Goal: Information Seeking & Learning: Find specific fact

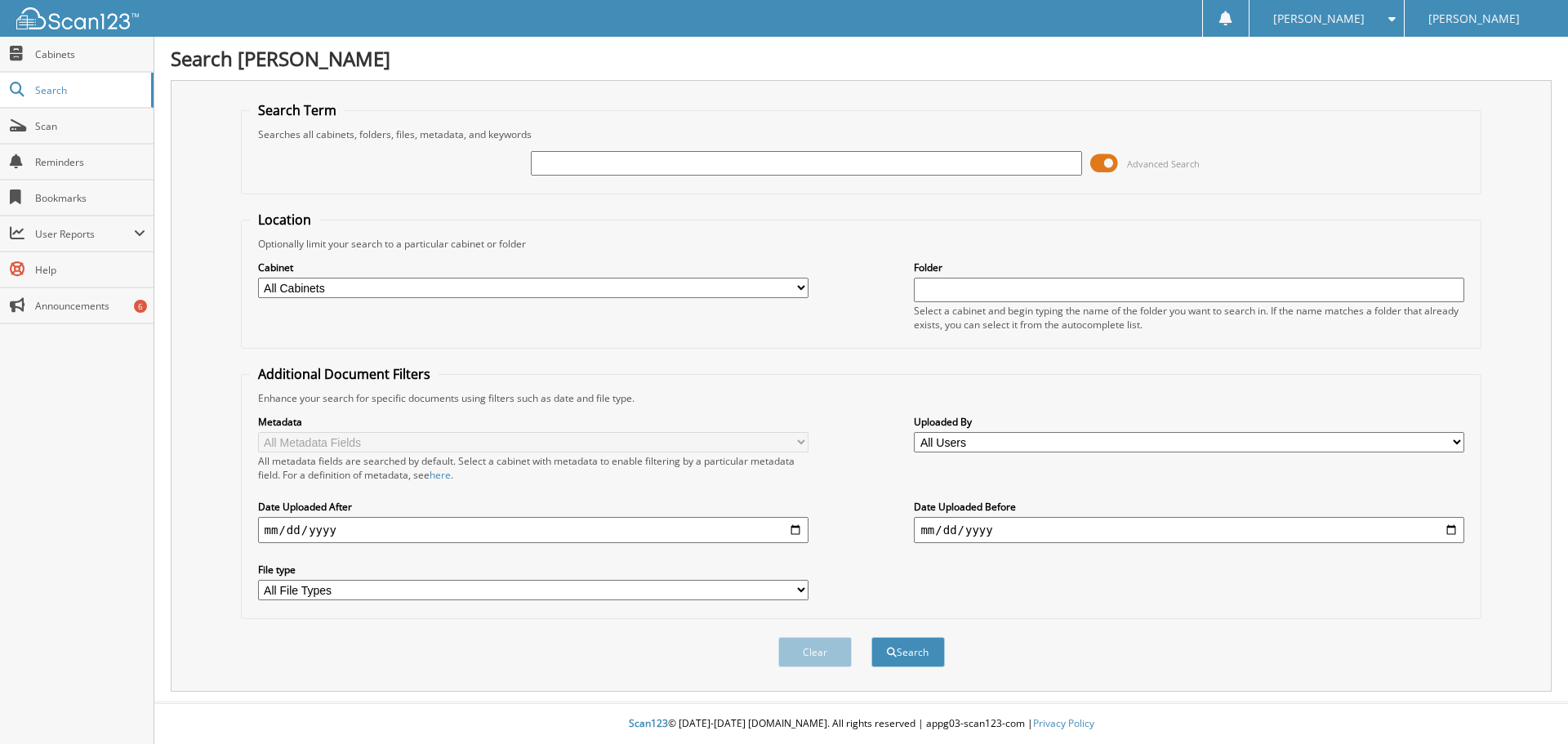
click at [1105, 162] on span at bounding box center [1104, 163] width 28 height 25
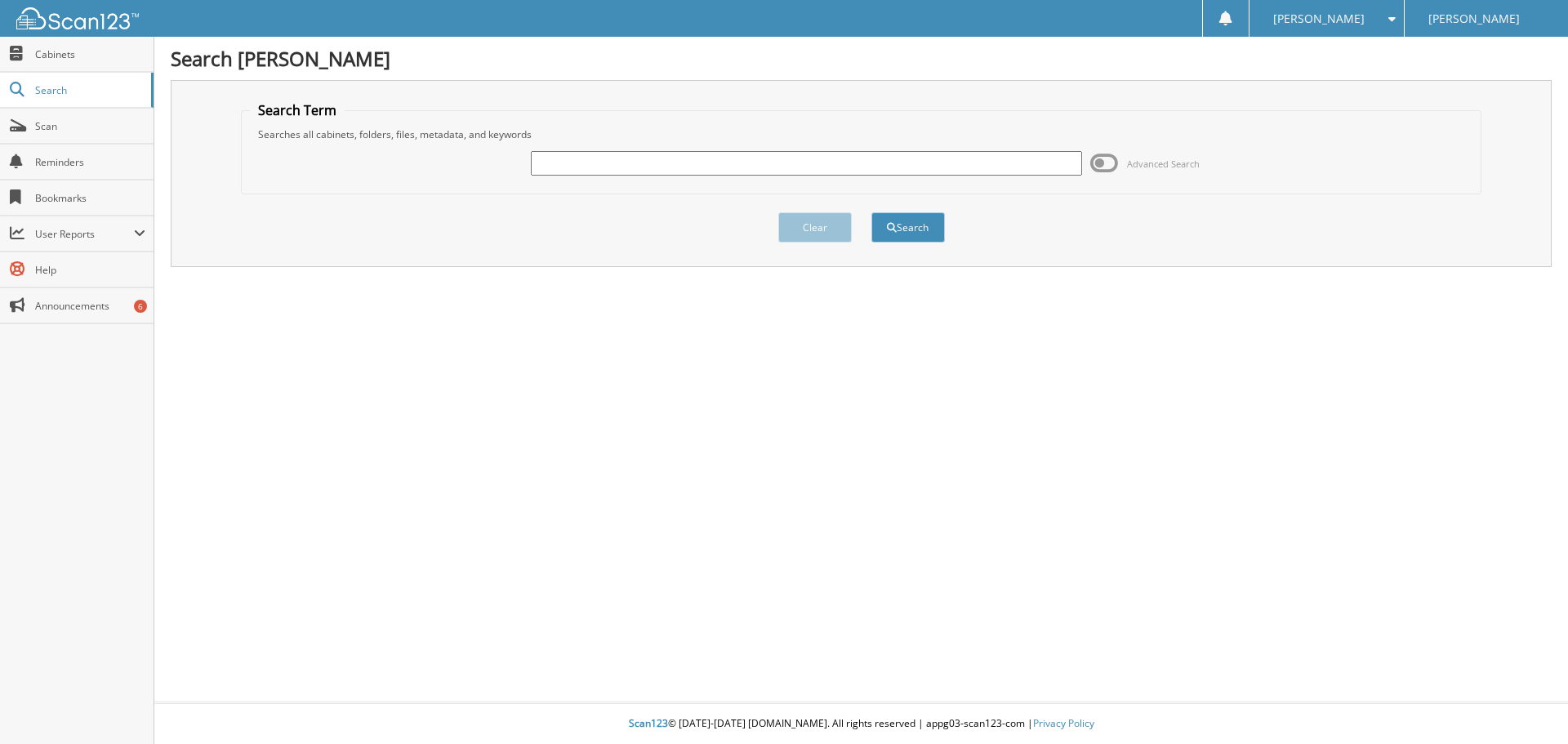
click at [633, 161] on input "text" at bounding box center [806, 163] width 550 height 25
type input "[PERSON_NAME]"
click at [872, 212] on button "Search" at bounding box center [908, 227] width 73 height 30
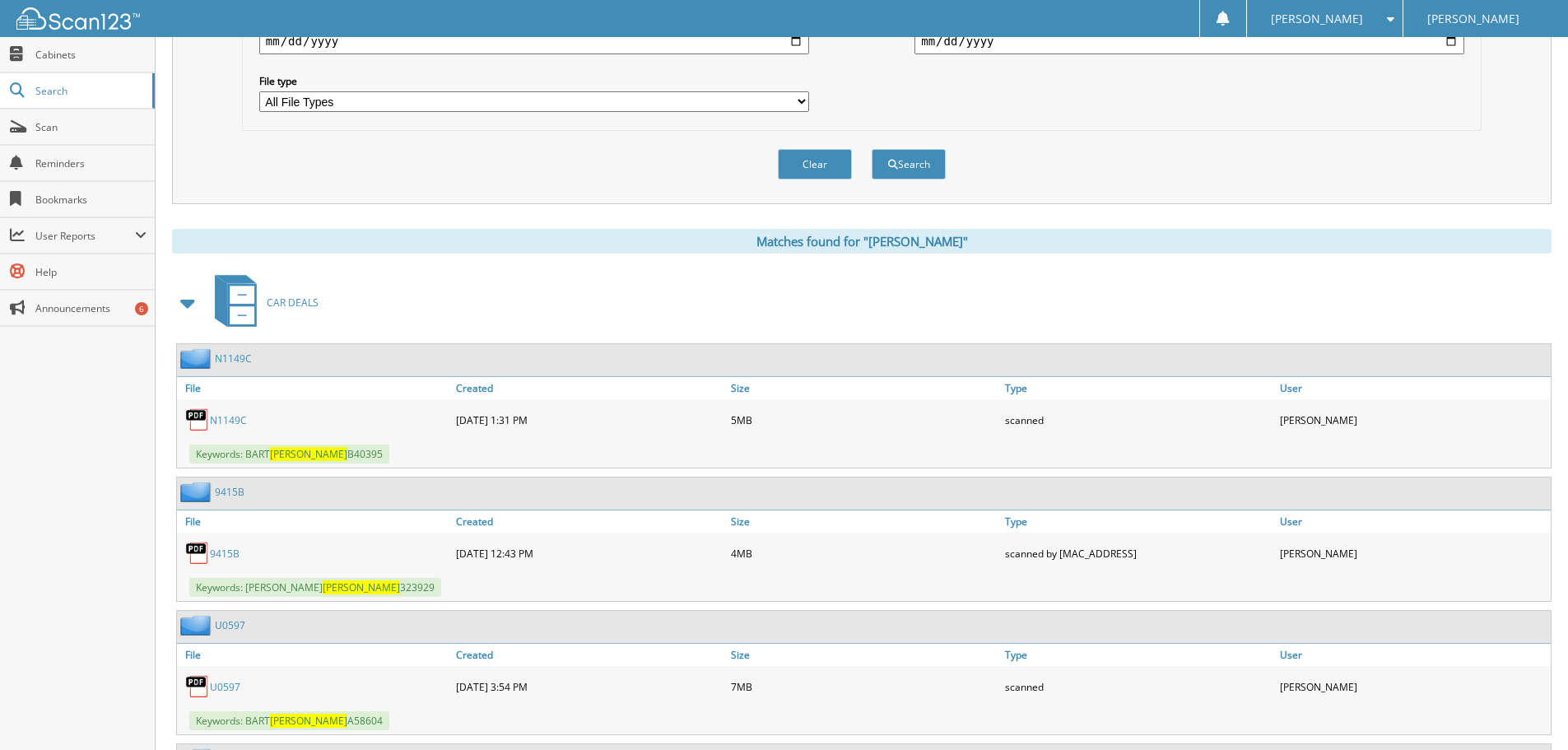
scroll to position [494, 0]
drag, startPoint x: 227, startPoint y: 416, endPoint x: 386, endPoint y: 416, distance: 159.0
click at [227, 416] on link "N1149C" at bounding box center [228, 419] width 37 height 14
